Goal: Information Seeking & Learning: Learn about a topic

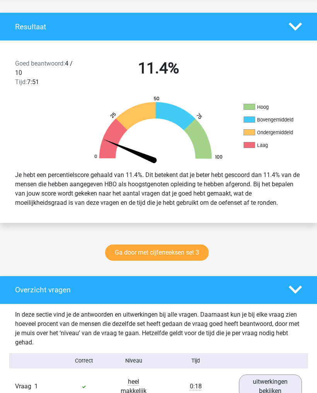
scroll to position [161, 0]
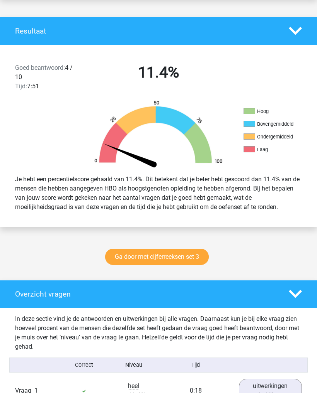
click at [184, 256] on link "Ga door met cijferreeksen set 3" at bounding box center [156, 257] width 103 height 16
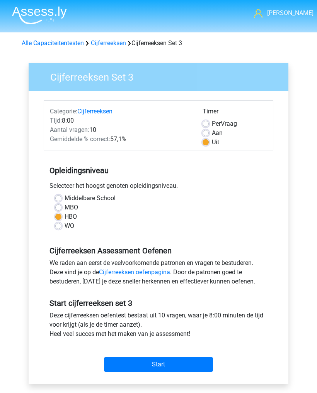
click at [28, 17] on img at bounding box center [39, 15] width 55 height 18
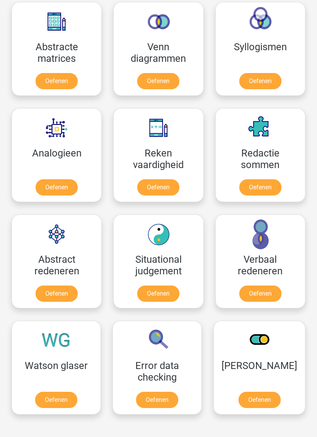
scroll to position [650, 0]
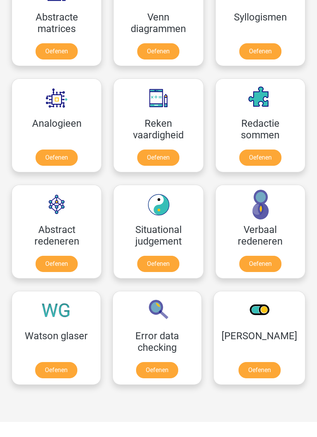
click at [263, 259] on link "Oefenen" at bounding box center [260, 264] width 42 height 16
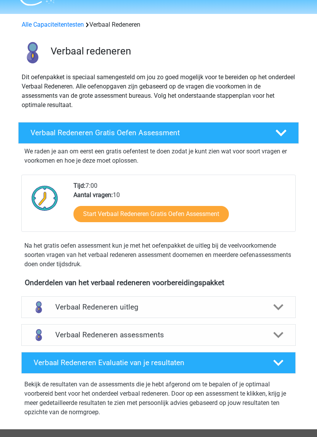
click at [268, 334] on div at bounding box center [278, 335] width 22 height 10
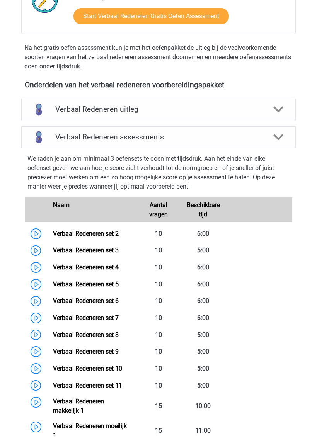
scroll to position [216, 0]
click at [114, 234] on link "Verbaal Redeneren set 2" at bounding box center [86, 233] width 66 height 7
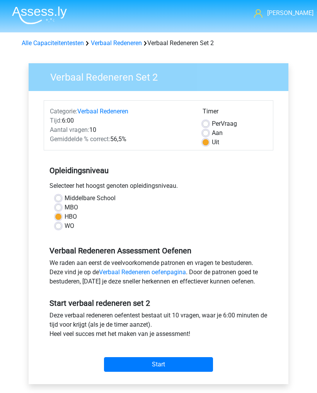
click at [175, 364] on input "Start" at bounding box center [158, 365] width 109 height 15
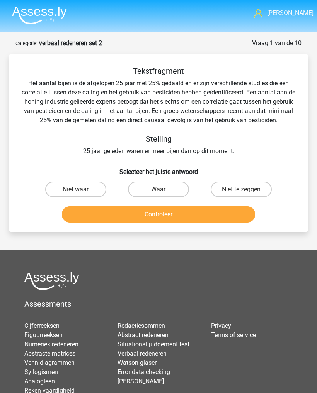
click at [169, 189] on label "Waar" at bounding box center [158, 189] width 61 height 15
click at [163, 190] on input "Waar" at bounding box center [160, 192] width 5 height 5
radio input "true"
click at [187, 211] on button "Controleer" at bounding box center [158, 215] width 193 height 16
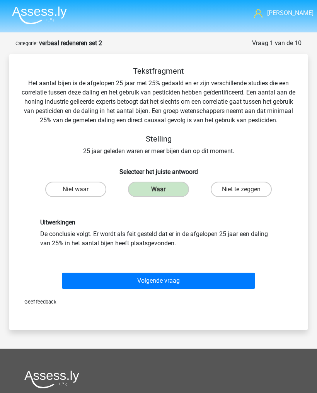
click at [174, 275] on button "Volgende vraag" at bounding box center [158, 281] width 193 height 16
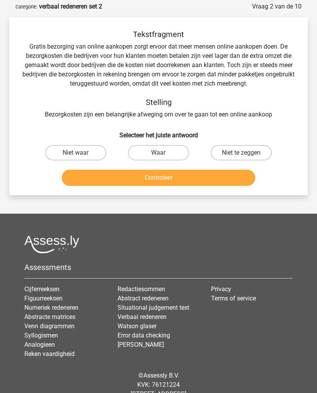
scroll to position [38, 0]
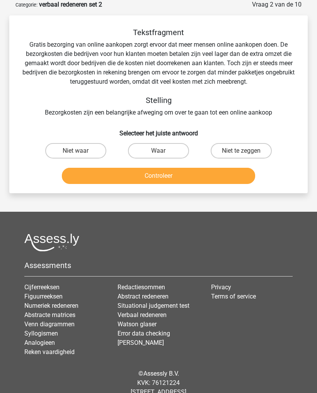
click at [166, 150] on label "Waar" at bounding box center [158, 151] width 61 height 15
click at [163, 151] on input "Waar" at bounding box center [160, 153] width 5 height 5
radio input "true"
click at [186, 175] on button "Controleer" at bounding box center [158, 176] width 193 height 16
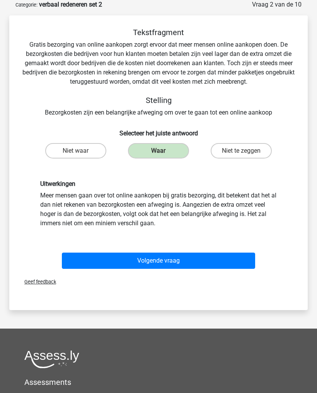
click at [165, 259] on button "Volgende vraag" at bounding box center [158, 261] width 193 height 16
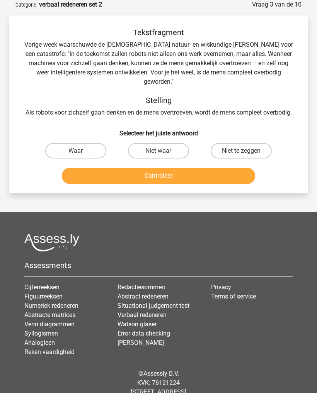
click at [250, 143] on label "Niet te zeggen" at bounding box center [240, 150] width 61 height 15
click at [246, 151] on input "Niet te zeggen" at bounding box center [243, 153] width 5 height 5
radio input "true"
click at [205, 168] on button "Controleer" at bounding box center [158, 176] width 193 height 16
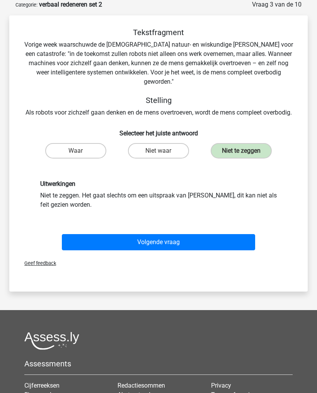
click at [170, 234] on button "Volgende vraag" at bounding box center [158, 242] width 193 height 16
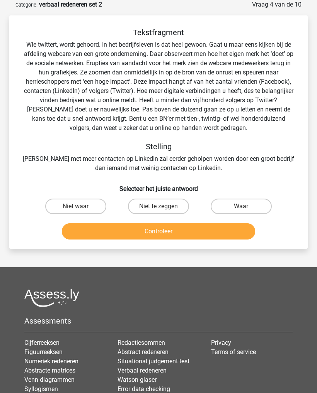
click at [74, 204] on label "Niet waar" at bounding box center [75, 206] width 61 height 15
click at [76, 207] on input "Niet waar" at bounding box center [78, 209] width 5 height 5
radio input "true"
click at [133, 230] on button "Controleer" at bounding box center [158, 232] width 193 height 16
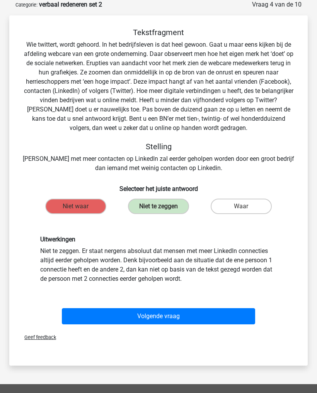
click at [189, 310] on button "Volgende vraag" at bounding box center [158, 316] width 193 height 16
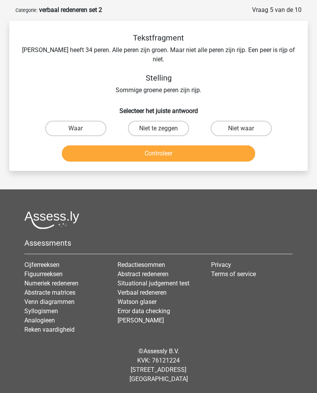
scroll to position [24, 0]
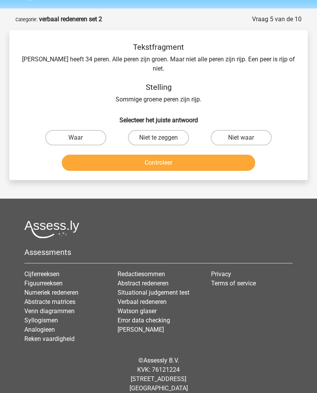
click at [88, 131] on label "Waar" at bounding box center [75, 137] width 61 height 15
click at [81, 138] on input "Waar" at bounding box center [78, 140] width 5 height 5
radio input "true"
click at [142, 155] on button "Controleer" at bounding box center [158, 163] width 193 height 16
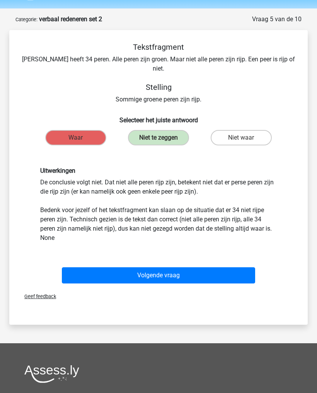
click at [242, 268] on button "Volgende vraag" at bounding box center [158, 276] width 193 height 16
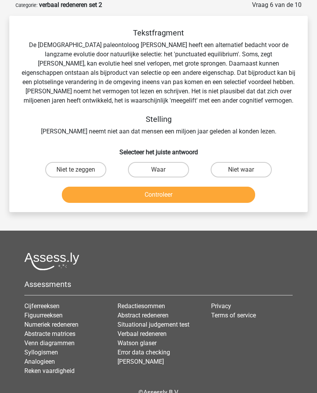
scroll to position [38, 0]
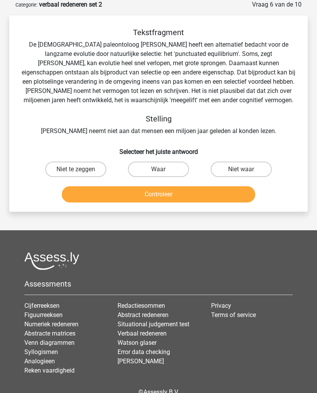
click at [65, 160] on div "Niet te zeggen" at bounding box center [75, 170] width 83 height 22
click at [61, 166] on label "Niet te zeggen" at bounding box center [75, 169] width 61 height 15
click at [76, 170] on input "Niet te zeggen" at bounding box center [78, 172] width 5 height 5
radio input "true"
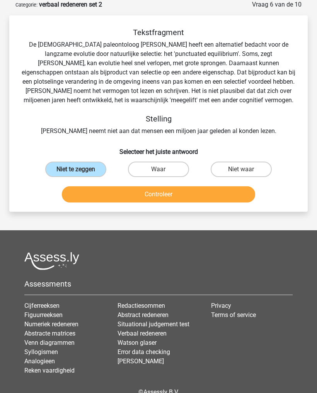
click at [171, 190] on button "Controleer" at bounding box center [158, 194] width 193 height 16
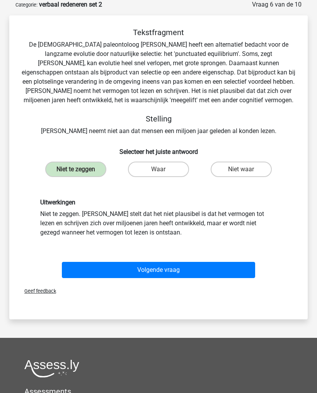
click at [171, 264] on button "Volgende vraag" at bounding box center [158, 270] width 193 height 16
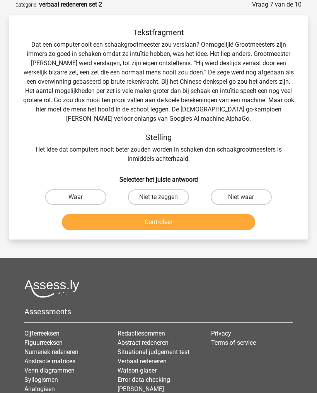
click at [82, 197] on label "Waar" at bounding box center [75, 197] width 61 height 15
click at [81, 197] on input "Waar" at bounding box center [78, 199] width 5 height 5
radio input "true"
click at [137, 225] on button "Controleer" at bounding box center [158, 222] width 193 height 16
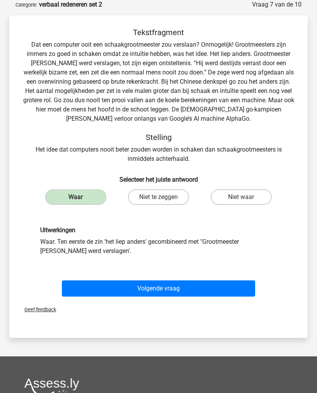
click at [130, 287] on button "Volgende vraag" at bounding box center [158, 289] width 193 height 16
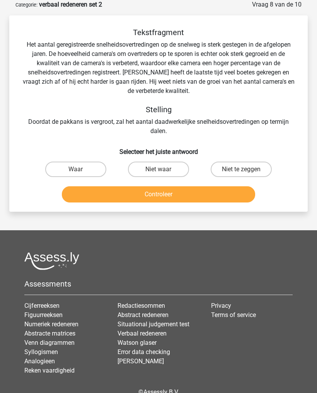
click at [248, 166] on label "Niet te zeggen" at bounding box center [240, 169] width 61 height 15
click at [246, 170] on input "Niet te zeggen" at bounding box center [243, 172] width 5 height 5
radio input "true"
click at [202, 193] on button "Controleer" at bounding box center [158, 194] width 193 height 16
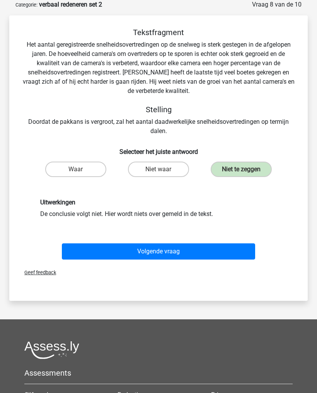
click at [164, 246] on button "Volgende vraag" at bounding box center [158, 252] width 193 height 16
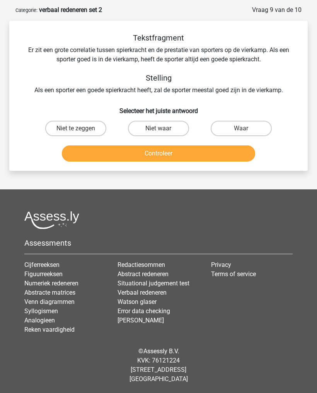
scroll to position [33, 0]
click at [76, 130] on input "Niet te zeggen" at bounding box center [78, 131] width 5 height 5
radio input "true"
click at [150, 153] on button "Controleer" at bounding box center [158, 154] width 193 height 16
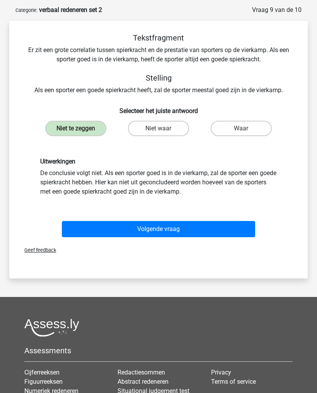
click at [150, 224] on button "Volgende vraag" at bounding box center [158, 229] width 193 height 16
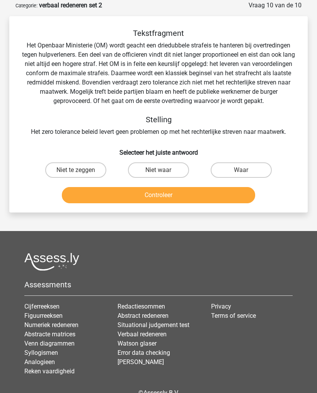
scroll to position [38, 0]
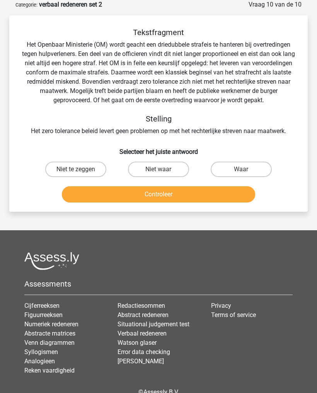
click at [83, 175] on label "Niet te zeggen" at bounding box center [75, 169] width 61 height 15
click at [81, 175] on input "Niet te zeggen" at bounding box center [78, 172] width 5 height 5
radio input "true"
click at [159, 203] on button "Controleer" at bounding box center [158, 194] width 193 height 16
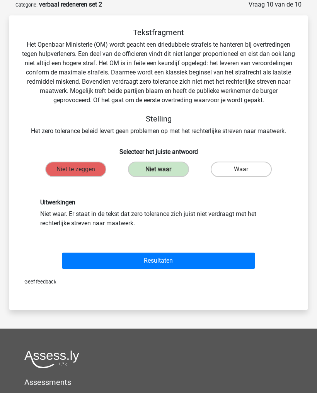
click at [160, 269] on button "Resultaten" at bounding box center [158, 261] width 193 height 16
click at [162, 268] on button "Resultaten" at bounding box center [158, 261] width 193 height 16
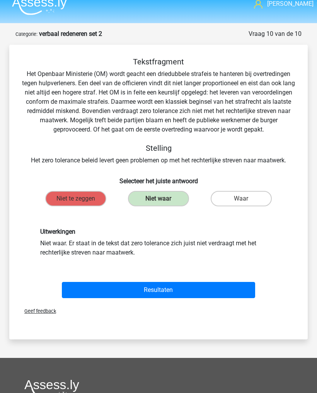
scroll to position [0, 0]
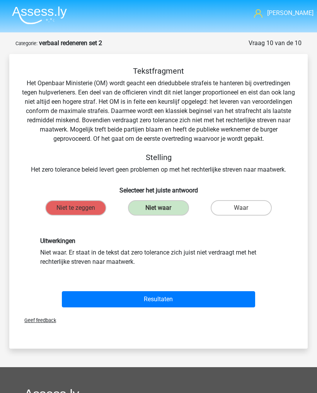
click at [30, 10] on img at bounding box center [39, 15] width 55 height 18
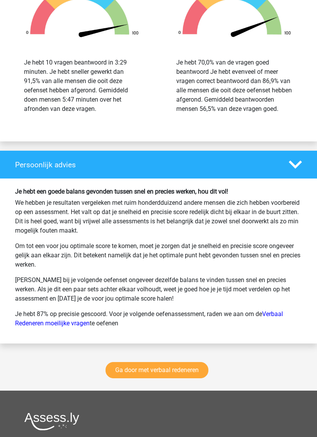
scroll to position [976, 0]
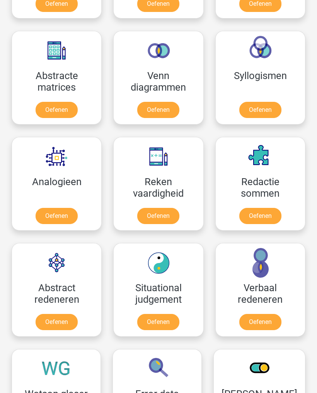
scroll to position [580, 0]
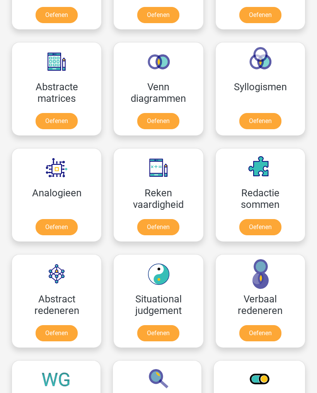
click at [45, 229] on link "Oefenen" at bounding box center [57, 228] width 42 height 16
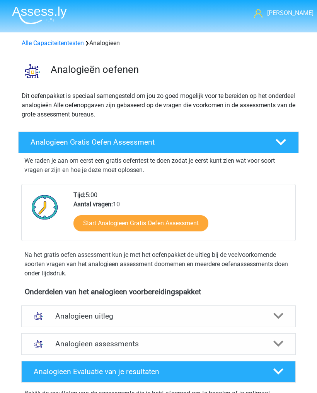
click at [36, 126] on div "Esther esther.vanhoof@proximus.be Nederlands English" at bounding box center [158, 321] width 317 height 642
click at [37, 139] on h4 "Analogieen Gratis Oefen Assessment" at bounding box center [147, 142] width 233 height 9
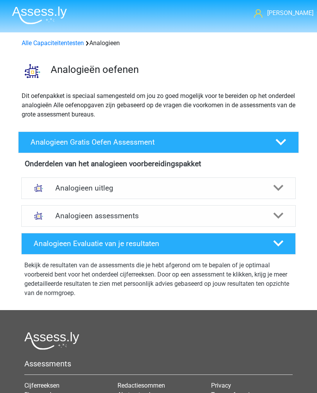
click at [35, 139] on h4 "Analogieen Gratis Oefen Assessment" at bounding box center [147, 142] width 233 height 9
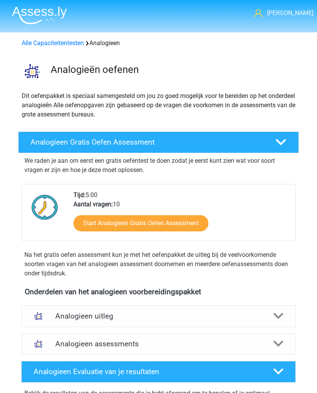
click at [259, 317] on h4 "Analogieen uitleg" at bounding box center [158, 316] width 206 height 9
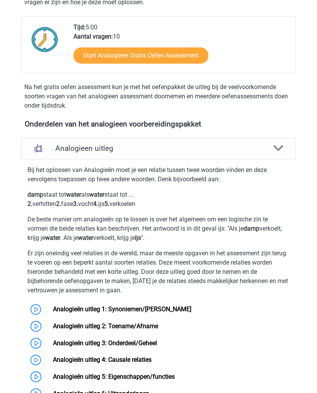
scroll to position [149, 0]
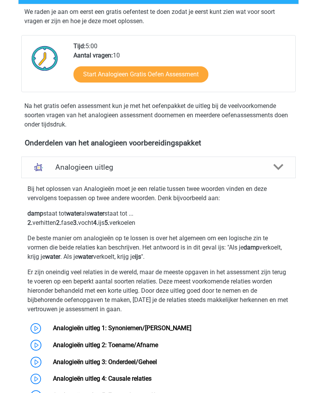
click at [277, 164] on icon at bounding box center [278, 167] width 10 height 10
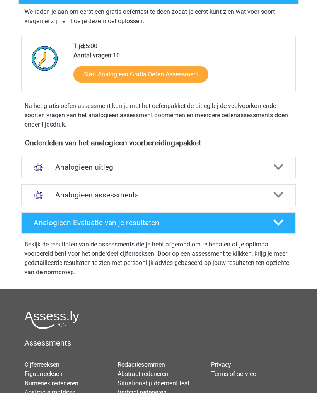
click at [178, 76] on link "Start Analogieen Gratis Oefen Assessment" at bounding box center [140, 74] width 135 height 16
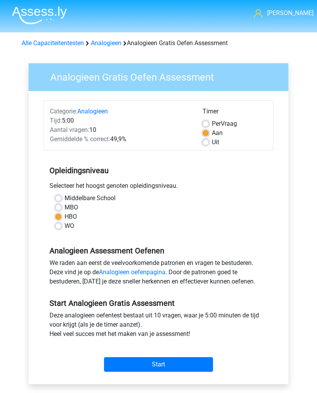
click at [186, 370] on input "Start" at bounding box center [158, 365] width 109 height 15
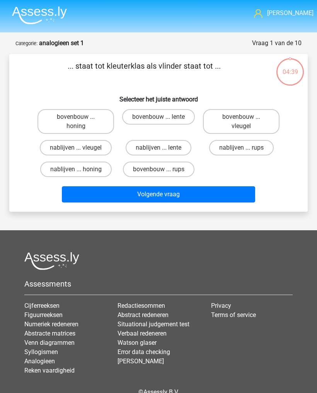
click at [177, 168] on label "bovenbouw ... rups" at bounding box center [158, 169] width 71 height 15
click at [163, 170] on input "bovenbouw ... rups" at bounding box center [160, 172] width 5 height 5
radio input "true"
click at [176, 194] on button "Volgende vraag" at bounding box center [158, 194] width 193 height 16
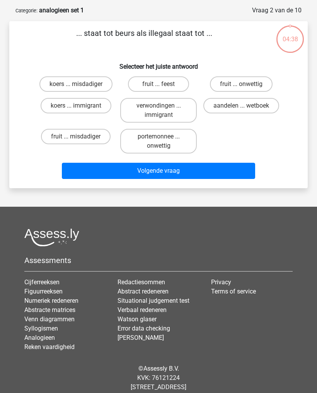
scroll to position [39, 0]
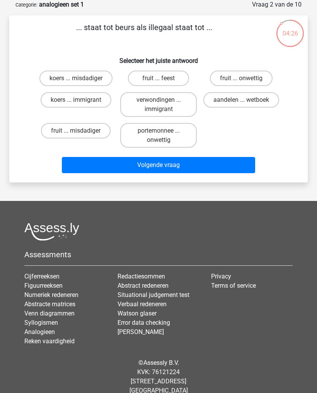
click at [86, 100] on label "koers ... immigrant" at bounding box center [76, 99] width 71 height 15
click at [81, 100] on input "koers ... immigrant" at bounding box center [78, 102] width 5 height 5
radio input "true"
click at [166, 160] on button "Volgende vraag" at bounding box center [158, 165] width 193 height 16
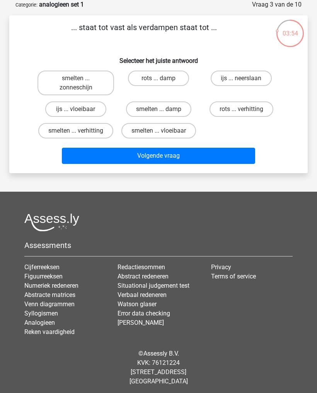
click at [54, 108] on label "ijs ... vloeibaar" at bounding box center [75, 109] width 61 height 15
click at [76, 109] on input "ijs ... vloeibaar" at bounding box center [78, 111] width 5 height 5
radio input "true"
click at [195, 152] on button "Volgende vraag" at bounding box center [158, 156] width 193 height 16
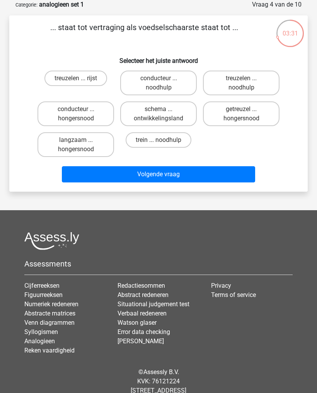
click at [260, 80] on label "treuzelen ... noodhulp" at bounding box center [241, 83] width 76 height 25
click at [246, 80] on input "treuzelen ... noodhulp" at bounding box center [243, 80] width 5 height 5
radio input "true"
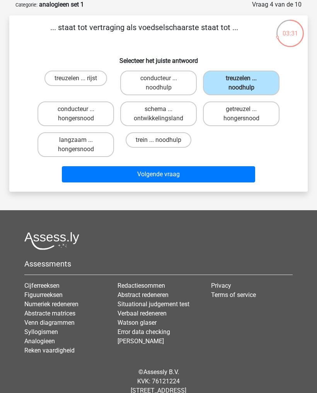
click at [207, 167] on button "Volgende vraag" at bounding box center [158, 174] width 193 height 16
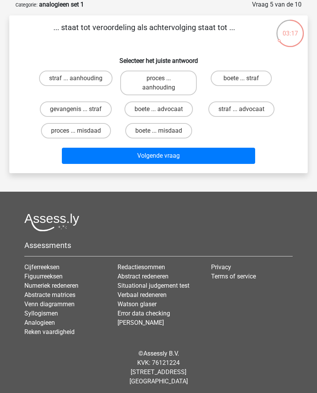
click at [54, 78] on label "straf ... aanhouding" at bounding box center [75, 78] width 73 height 15
click at [76, 78] on input "straf ... aanhouding" at bounding box center [78, 80] width 5 height 5
radio input "true"
click at [201, 149] on button "Volgende vraag" at bounding box center [158, 156] width 193 height 16
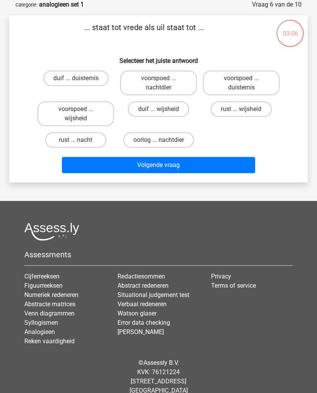
click at [176, 109] on label "duif ... wijsheid" at bounding box center [158, 109] width 61 height 15
click at [163, 109] on input "duif ... wijsheid" at bounding box center [160, 111] width 5 height 5
radio input "true"
click at [198, 164] on button "Volgende vraag" at bounding box center [158, 165] width 193 height 16
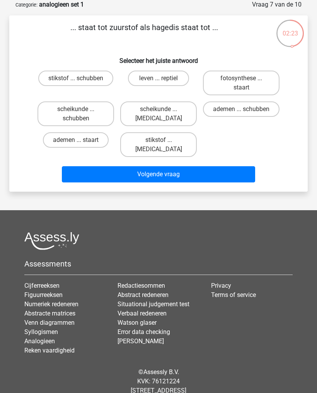
click at [51, 71] on label "stikstof ... schubben" at bounding box center [75, 78] width 75 height 15
click at [76, 78] on input "stikstof ... schubben" at bounding box center [78, 80] width 5 height 5
radio input "true"
click at [207, 166] on button "Volgende vraag" at bounding box center [158, 174] width 193 height 16
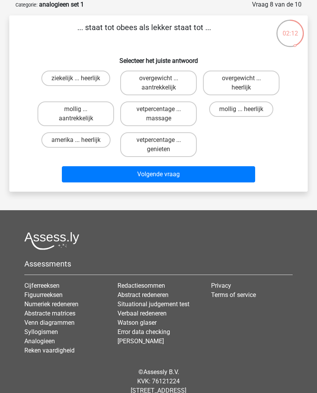
click at [252, 81] on label "overgewicht ... heerlijk" at bounding box center [241, 83] width 76 height 25
click at [246, 81] on input "overgewicht ... heerlijk" at bounding box center [243, 80] width 5 height 5
radio input "true"
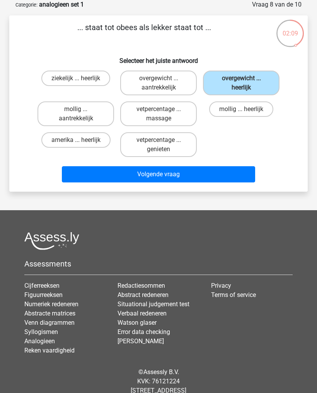
click at [189, 174] on button "Volgende vraag" at bounding box center [158, 174] width 193 height 16
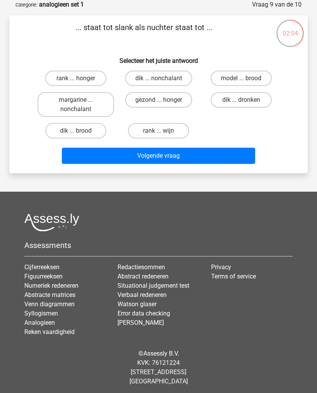
click at [253, 98] on label "dik ... dronken" at bounding box center [240, 99] width 61 height 15
click at [246, 100] on input "dik ... dronken" at bounding box center [243, 102] width 5 height 5
radio input "true"
click at [210, 158] on button "Volgende vraag" at bounding box center [158, 156] width 193 height 16
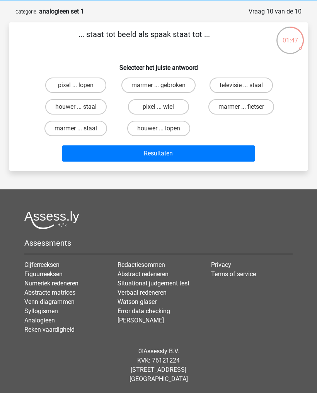
click at [174, 102] on label "pixel ... wiel" at bounding box center [158, 106] width 61 height 15
click at [163, 107] on input "pixel ... wiel" at bounding box center [160, 109] width 5 height 5
radio input "true"
click at [202, 148] on button "Resultaten" at bounding box center [158, 154] width 193 height 16
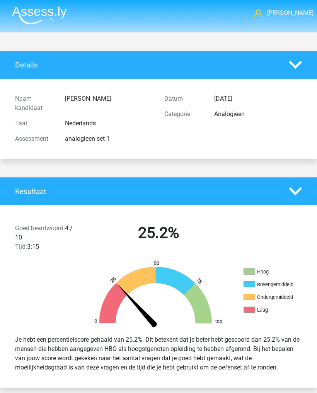
click at [32, 12] on img at bounding box center [39, 15] width 55 height 18
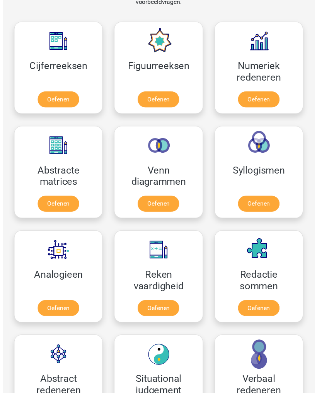
scroll to position [496, 0]
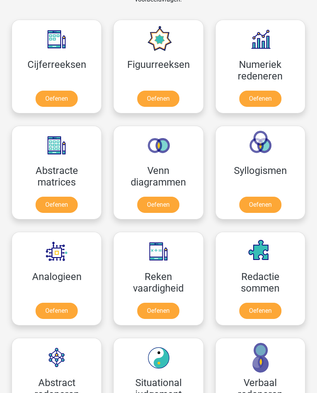
click at [270, 100] on link "Oefenen" at bounding box center [260, 99] width 42 height 16
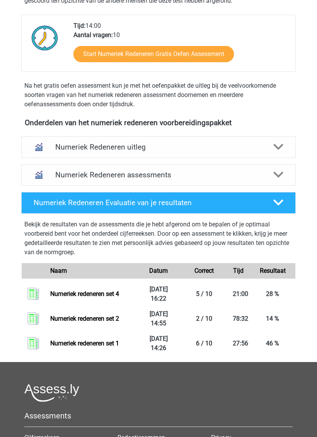
scroll to position [199, 0]
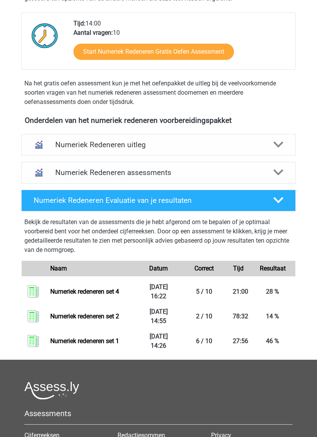
click at [51, 176] on div "Numeriek Redeneren assessments" at bounding box center [157, 172] width 217 height 9
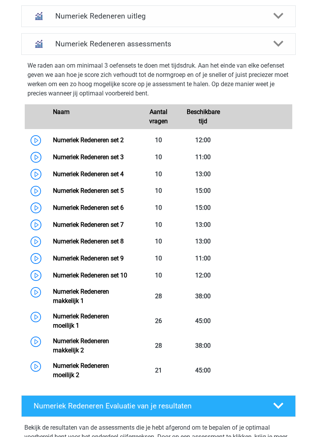
scroll to position [335, 0]
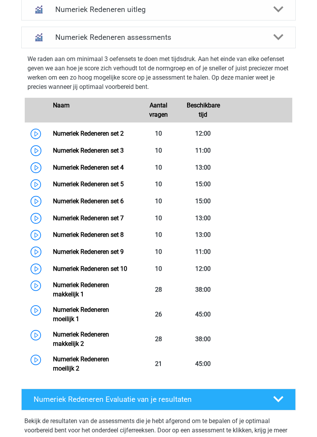
click at [53, 168] on link "Numeriek Redeneren set 4" at bounding box center [88, 167] width 71 height 7
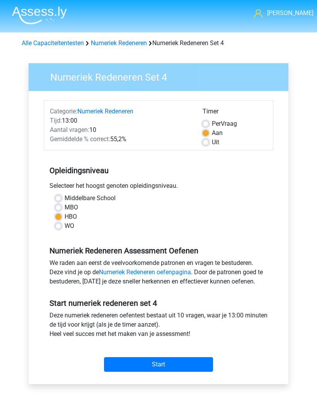
click at [184, 362] on input "Start" at bounding box center [158, 365] width 109 height 15
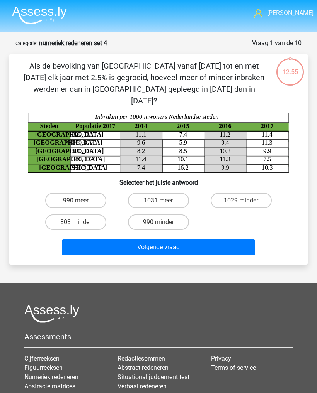
click at [23, 14] on img at bounding box center [39, 15] width 55 height 18
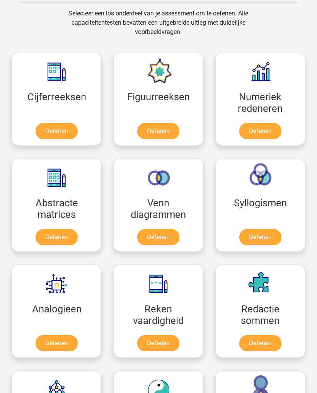
scroll to position [417, 0]
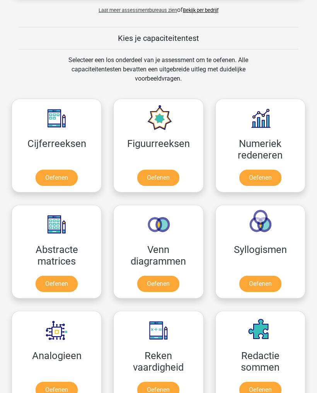
click at [267, 171] on link "Oefenen" at bounding box center [260, 178] width 42 height 16
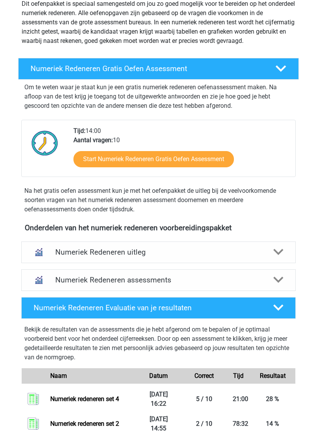
scroll to position [100, 0]
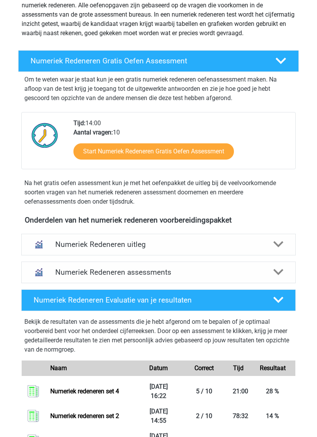
click at [261, 296] on div "Numeriek Redeneren Evaluatie van je resultaten" at bounding box center [147, 299] width 239 height 9
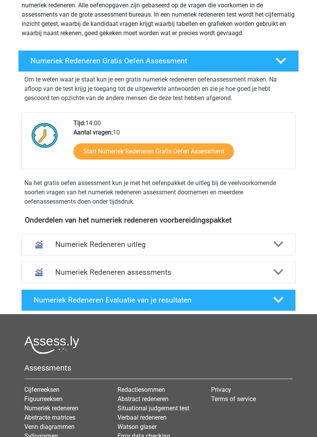
click at [255, 297] on h4 "Numeriek Redeneren Evaluatie van je resultaten" at bounding box center [148, 299] width 228 height 9
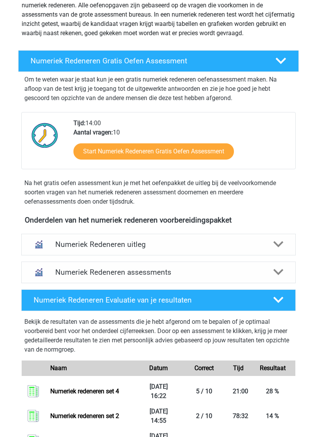
click at [266, 272] on div "Numeriek Redeneren assessments" at bounding box center [157, 272] width 217 height 9
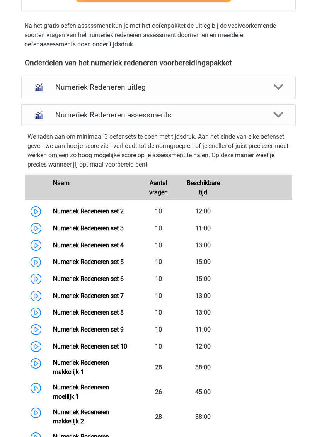
scroll to position [257, 0]
click at [112, 228] on link "Numeriek Redeneren set 3" at bounding box center [88, 227] width 71 height 7
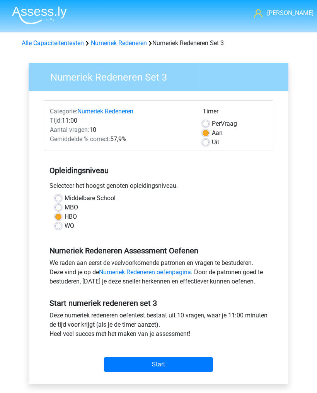
click at [218, 137] on label "Aan" at bounding box center [217, 133] width 11 height 9
click at [208, 136] on input "Aan" at bounding box center [205, 133] width 6 height 8
click at [213, 141] on label "Uit" at bounding box center [215, 142] width 7 height 9
click at [208, 141] on input "Uit" at bounding box center [205, 142] width 6 height 8
radio input "true"
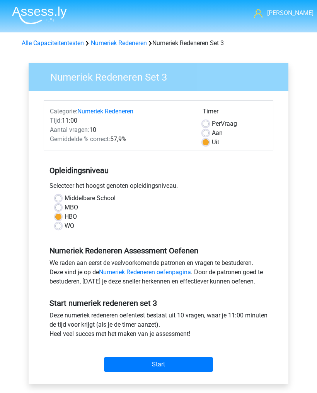
click at [181, 364] on input "Start" at bounding box center [158, 365] width 109 height 15
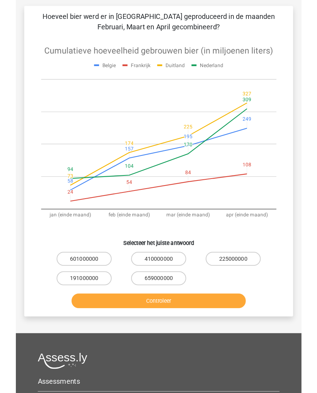
scroll to position [44, 0]
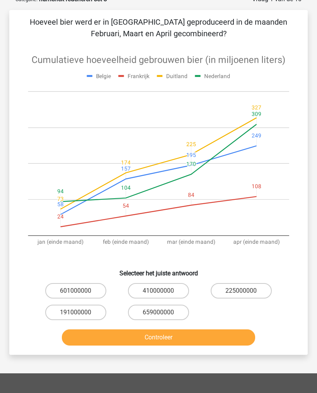
click at [82, 311] on label "191000000" at bounding box center [75, 312] width 61 height 15
click at [81, 313] on input "191000000" at bounding box center [78, 315] width 5 height 5
radio input "true"
click at [174, 339] on button "Controleer" at bounding box center [158, 338] width 193 height 16
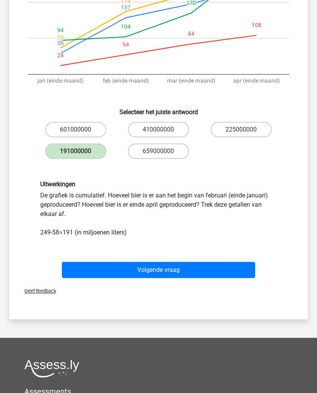
scroll to position [205, 0]
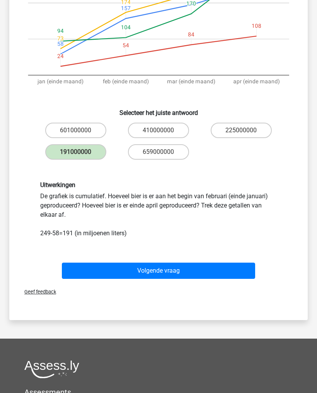
click at [193, 269] on button "Volgende vraag" at bounding box center [158, 271] width 193 height 16
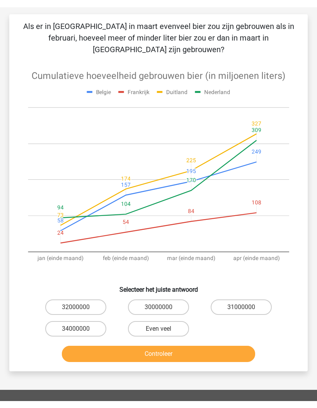
scroll to position [39, 0]
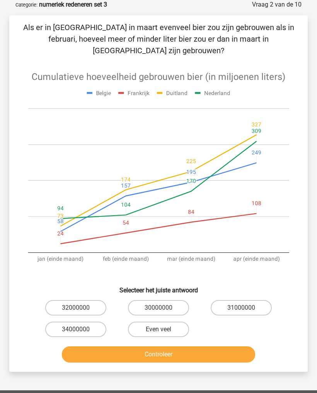
click at [171, 305] on label "30000000" at bounding box center [158, 307] width 61 height 15
click at [163, 308] on input "30000000" at bounding box center [160, 310] width 5 height 5
radio input "true"
click at [166, 353] on button "Controleer" at bounding box center [158, 355] width 193 height 16
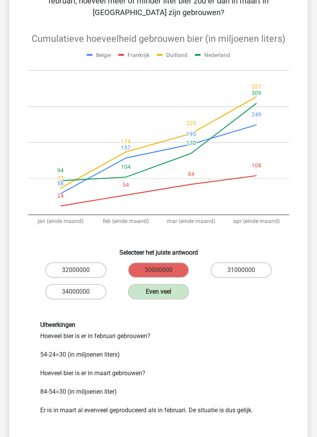
scroll to position [113, 0]
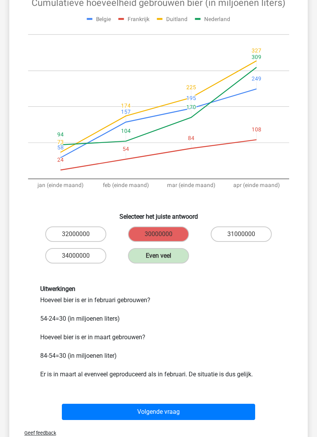
click at [203, 393] on button "Volgende vraag" at bounding box center [158, 411] width 193 height 16
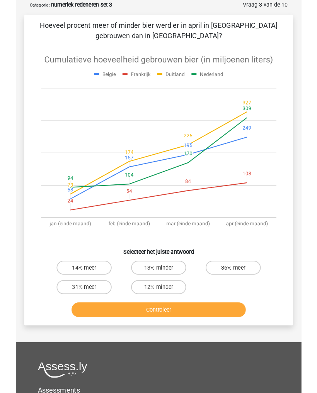
scroll to position [59, 0]
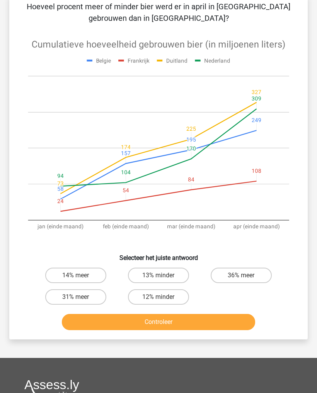
click at [49, 273] on label "14% meer" at bounding box center [75, 275] width 61 height 15
click at [76, 276] on input "14% meer" at bounding box center [78, 278] width 5 height 5
radio input "true"
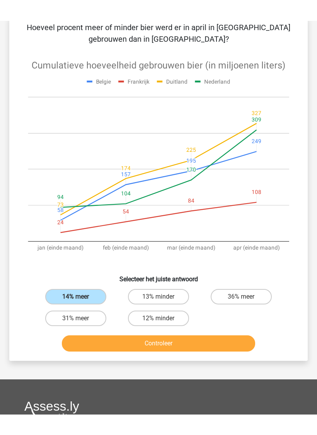
scroll to position [59, 0]
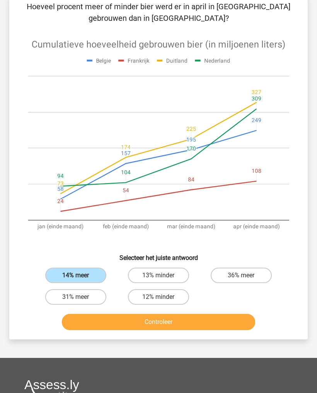
click at [216, 322] on button "Controleer" at bounding box center [158, 322] width 193 height 16
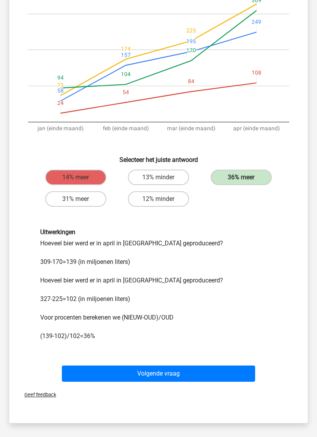
scroll to position [174, 0]
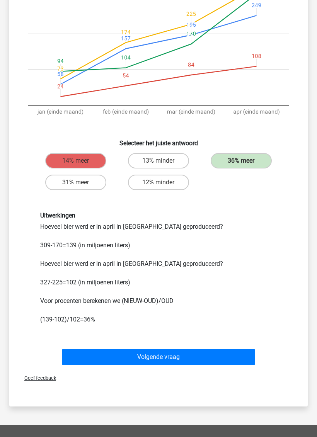
click at [210, 353] on button "Volgende vraag" at bounding box center [158, 357] width 193 height 16
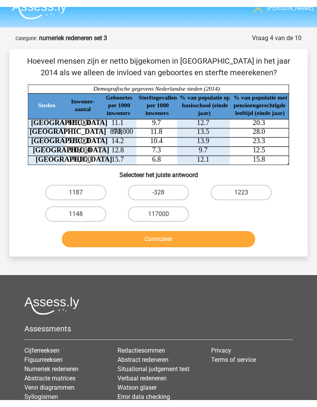
scroll to position [0, 0]
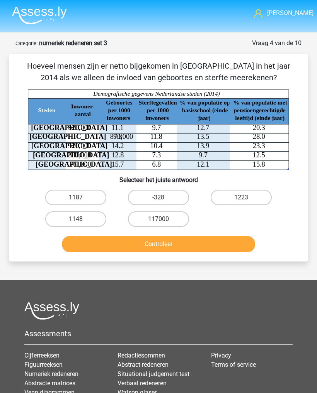
click at [51, 223] on label "1148" at bounding box center [75, 219] width 61 height 15
click at [76, 223] on input "1148" at bounding box center [78, 221] width 5 height 5
radio input "true"
click at [197, 252] on button "Controleer" at bounding box center [158, 244] width 193 height 16
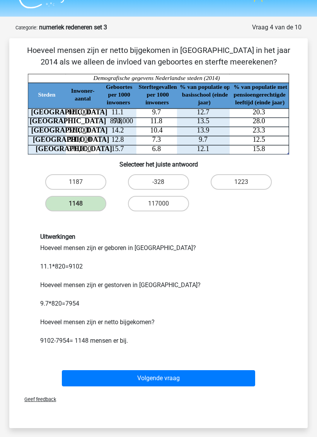
click at [193, 376] on button "Volgende vraag" at bounding box center [158, 378] width 193 height 16
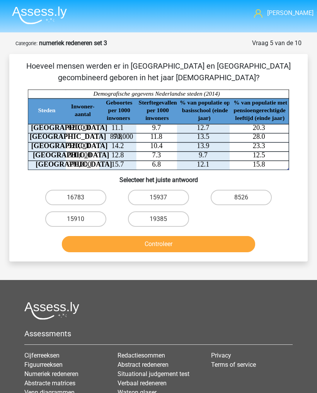
click at [54, 221] on label "15910" at bounding box center [75, 219] width 61 height 15
click at [76, 221] on input "15910" at bounding box center [78, 221] width 5 height 5
radio input "true"
click at [225, 246] on button "Controleer" at bounding box center [158, 244] width 193 height 16
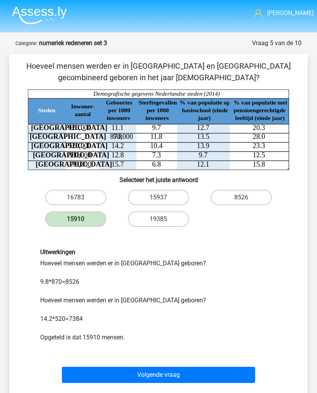
click at [220, 373] on button "Volgende vraag" at bounding box center [158, 375] width 193 height 16
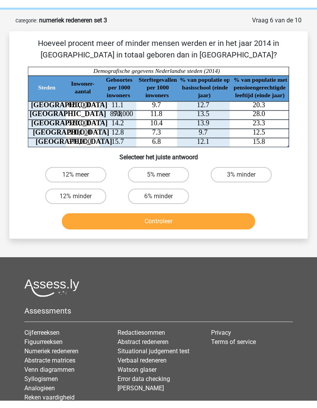
scroll to position [39, 0]
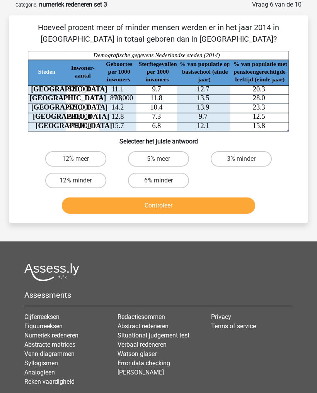
click at [245, 154] on label "3% minder" at bounding box center [240, 158] width 61 height 15
click at [245, 159] on input "3% minder" at bounding box center [243, 161] width 5 height 5
radio input "true"
click at [208, 200] on button "Controleer" at bounding box center [158, 206] width 193 height 16
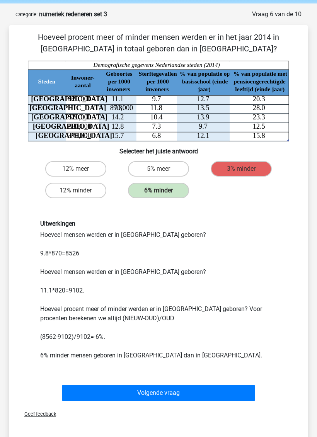
scroll to position [31, 0]
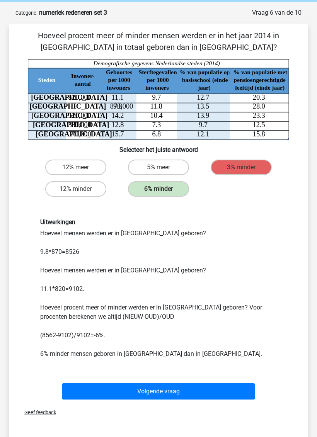
click at [187, 381] on div "Volgende vraag" at bounding box center [158, 389] width 273 height 25
click at [199, 393] on button "Volgende vraag" at bounding box center [158, 391] width 193 height 16
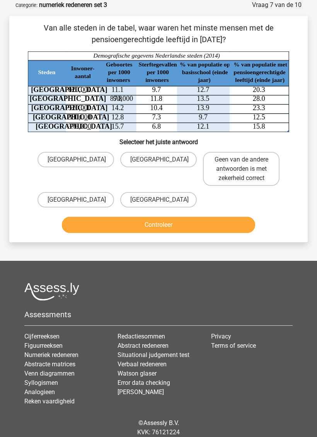
scroll to position [38, 0]
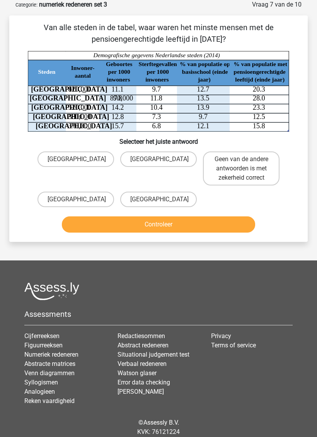
click at [66, 201] on label "[GEOGRAPHIC_DATA]" at bounding box center [75, 199] width 76 height 15
click at [76, 201] on input "[GEOGRAPHIC_DATA]" at bounding box center [78, 202] width 5 height 5
radio input "true"
click at [80, 221] on button "Controleer" at bounding box center [158, 224] width 193 height 16
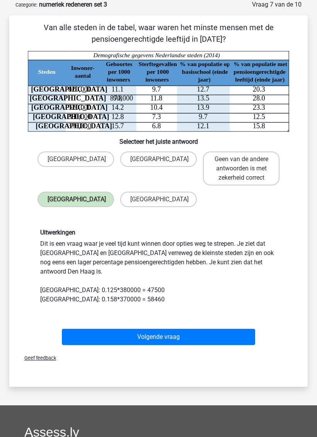
click at [185, 329] on button "Volgende vraag" at bounding box center [158, 337] width 193 height 16
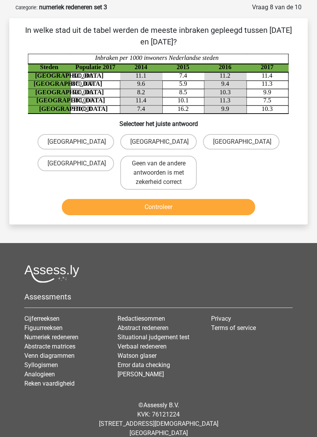
click at [252, 141] on label "[GEOGRAPHIC_DATA]" at bounding box center [241, 141] width 76 height 15
click at [246, 142] on input "[GEOGRAPHIC_DATA]" at bounding box center [243, 144] width 5 height 5
radio input "true"
click at [197, 203] on button "Controleer" at bounding box center [158, 207] width 193 height 16
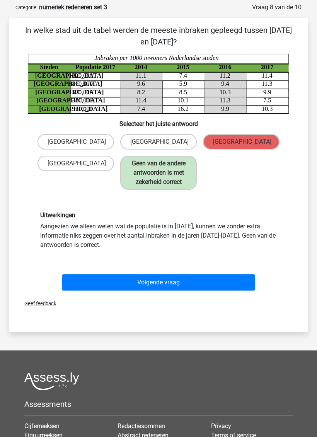
click at [170, 287] on button "Volgende vraag" at bounding box center [158, 282] width 193 height 16
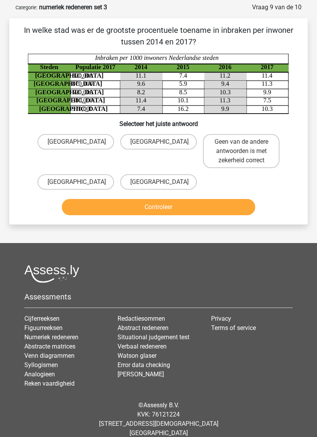
click at [166, 137] on label "[GEOGRAPHIC_DATA]" at bounding box center [158, 141] width 76 height 15
click at [163, 142] on input "[GEOGRAPHIC_DATA]" at bounding box center [160, 144] width 5 height 5
radio input "true"
click at [189, 207] on button "Controleer" at bounding box center [158, 207] width 193 height 16
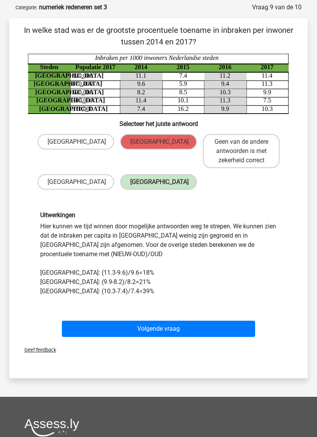
click at [200, 332] on button "Volgende vraag" at bounding box center [158, 328] width 193 height 16
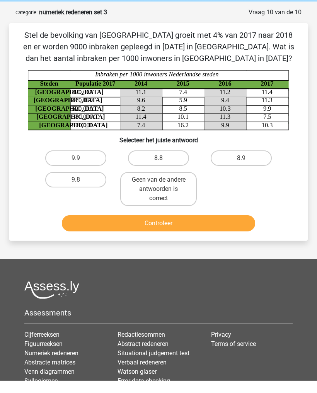
scroll to position [0, 0]
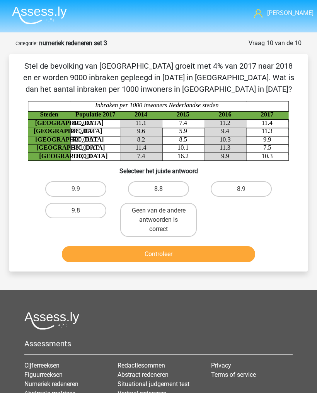
click at [242, 190] on input "8.9" at bounding box center [243, 191] width 5 height 5
radio input "true"
click at [219, 253] on button "Controleer" at bounding box center [158, 254] width 193 height 16
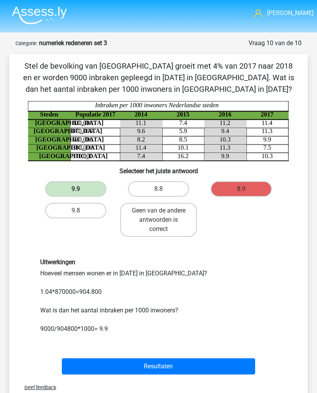
click at [221, 363] on button "Resultaten" at bounding box center [158, 367] width 193 height 16
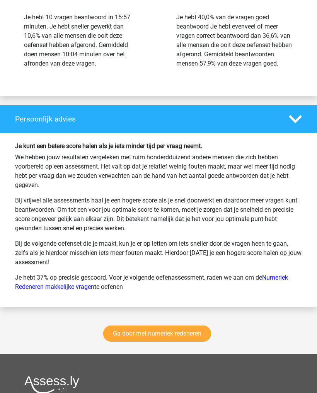
scroll to position [1023, 0]
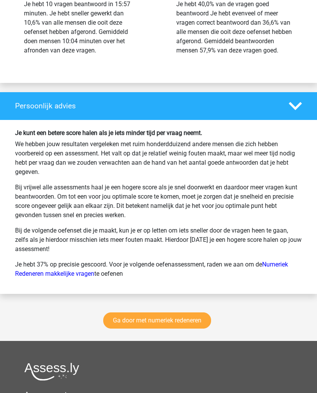
click at [195, 329] on link "Ga door met numeriek redeneren" at bounding box center [157, 321] width 108 height 16
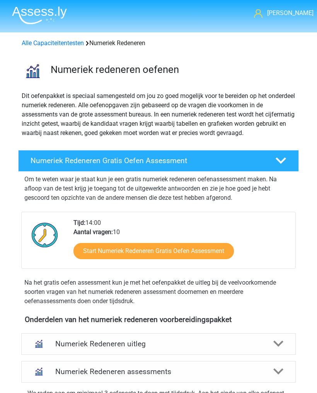
scroll to position [358, 0]
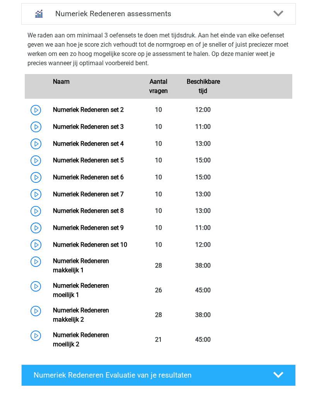
click at [53, 176] on link "Numeriek Redeneren set 6" at bounding box center [88, 177] width 71 height 7
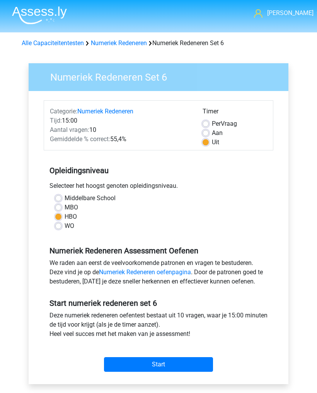
click at [182, 362] on input "Start" at bounding box center [158, 365] width 109 height 15
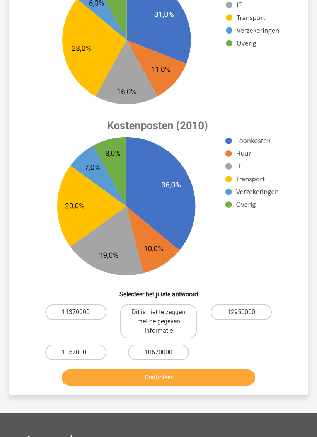
scroll to position [142, 0]
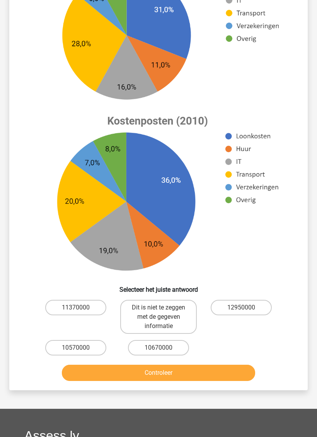
click at [182, 319] on label "Dit is niet te zeggen met de gegeven informatie" at bounding box center [158, 317] width 76 height 34
click at [163, 312] on input "Dit is niet te zeggen met de gegeven informatie" at bounding box center [160, 309] width 5 height 5
radio input "true"
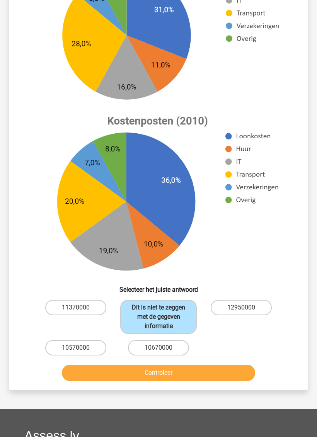
click at [195, 369] on button "Controleer" at bounding box center [158, 372] width 193 height 16
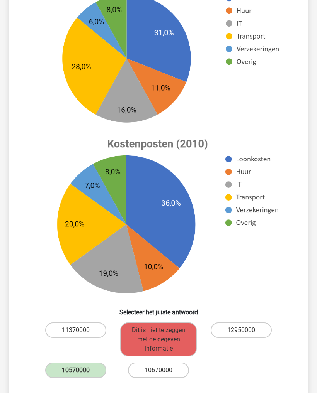
scroll to position [0, 0]
